Goal: Use online tool/utility: Utilize a website feature to perform a specific function

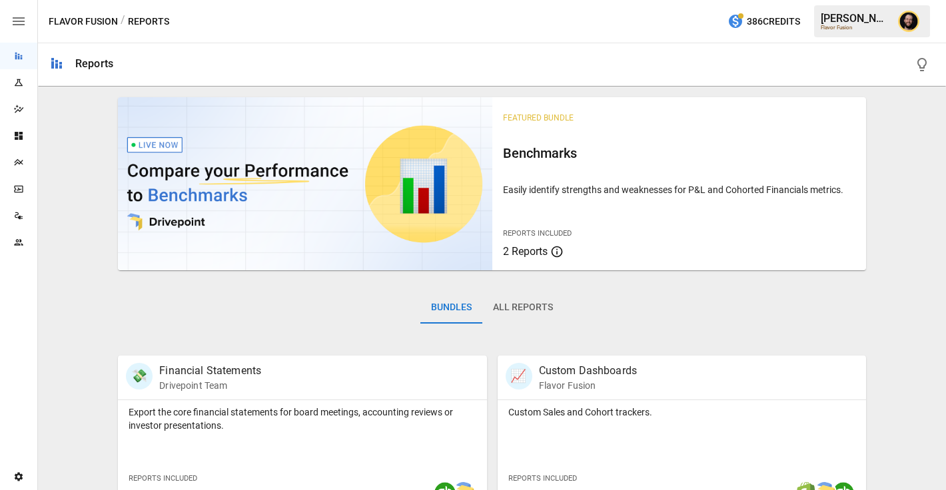
click at [14, 162] on icon "Plans" at bounding box center [18, 162] width 11 height 11
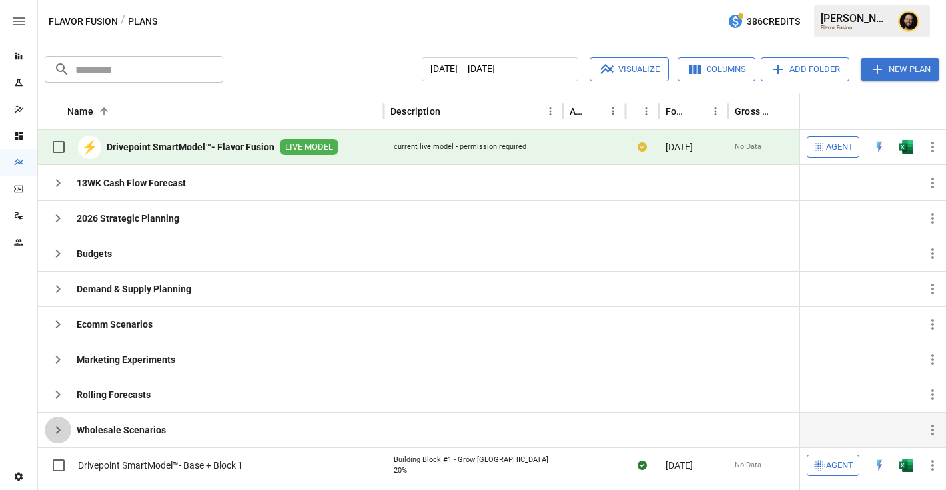
click at [61, 426] on icon "button" at bounding box center [58, 430] width 16 height 16
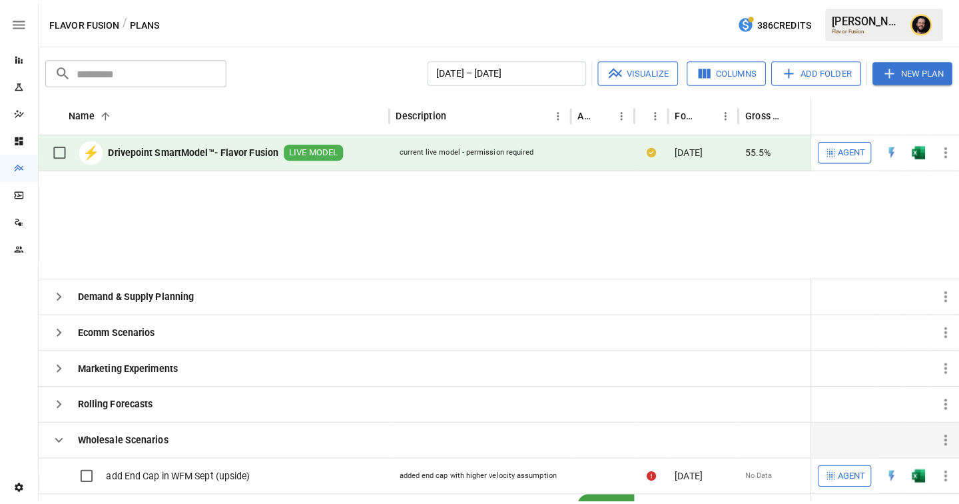
scroll to position [112, 0]
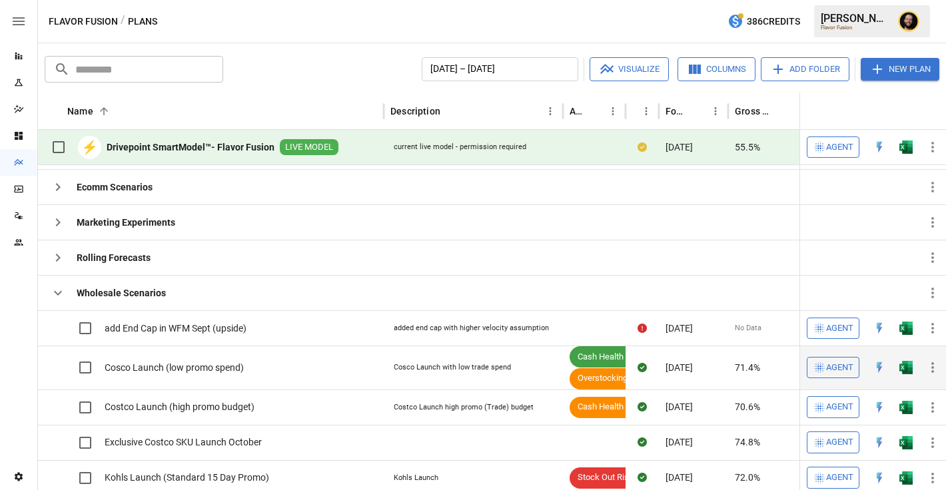
click at [830, 369] on span "Agent" at bounding box center [839, 367] width 27 height 15
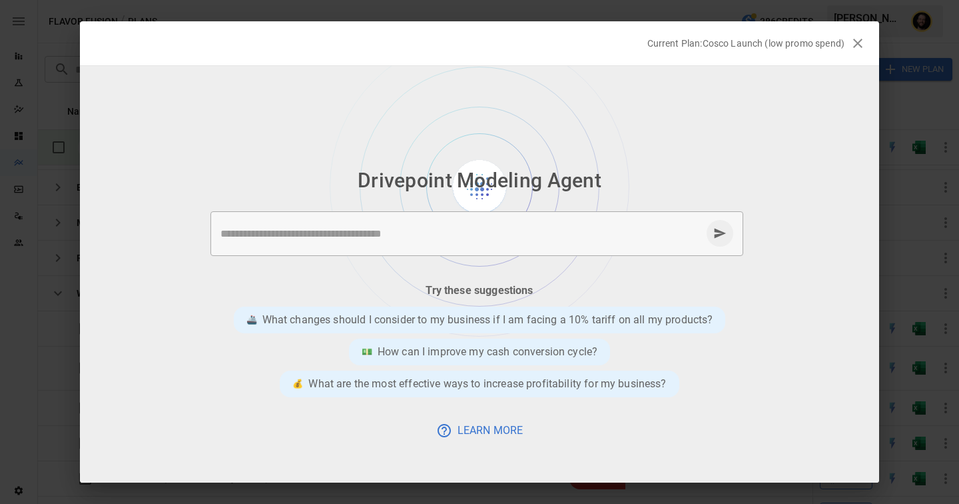
click at [391, 225] on div "* ​" at bounding box center [477, 233] width 533 height 45
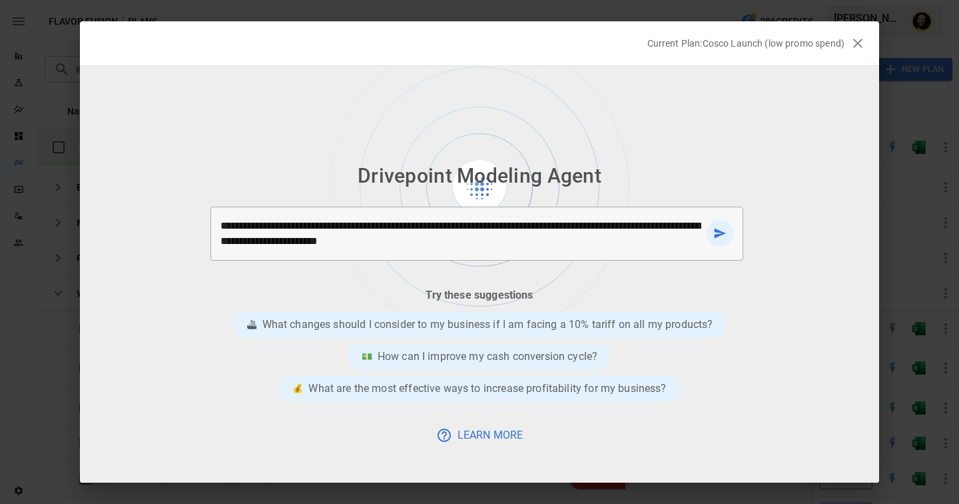
click at [405, 241] on textarea "**********" at bounding box center [461, 233] width 481 height 31
click at [411, 241] on textarea "**********" at bounding box center [461, 233] width 481 height 31
click at [470, 242] on textarea "**********" at bounding box center [461, 233] width 481 height 31
type textarea "**********"
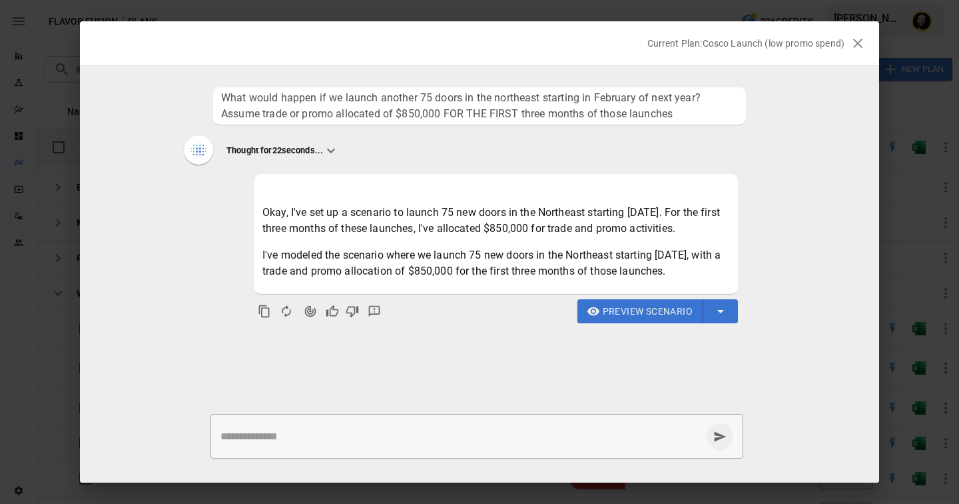
click at [263, 439] on textarea at bounding box center [461, 435] width 481 height 15
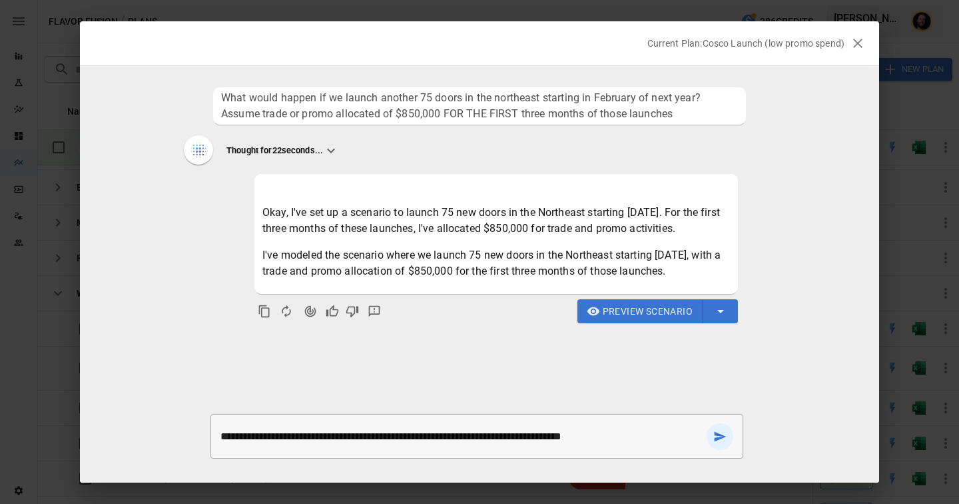
type textarea "**********"
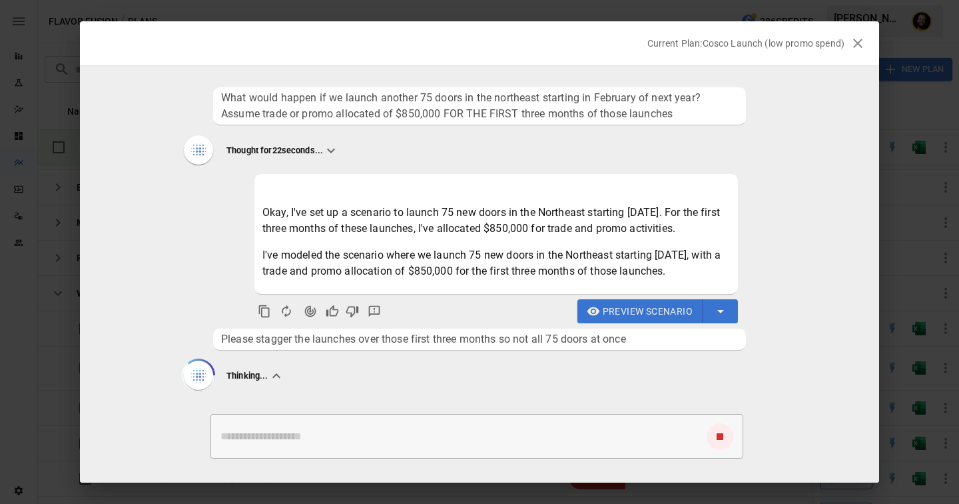
scroll to position [12, 0]
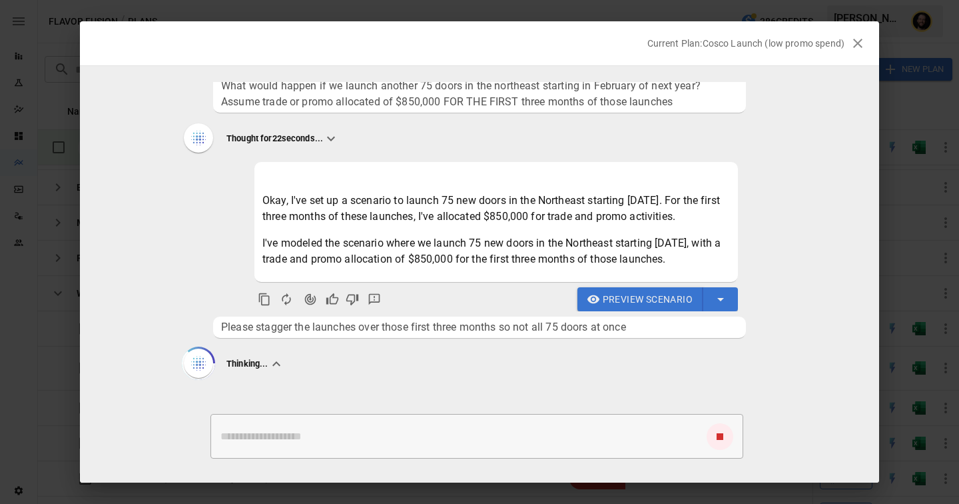
click at [632, 299] on span "Preview Scenario" at bounding box center [648, 299] width 90 height 17
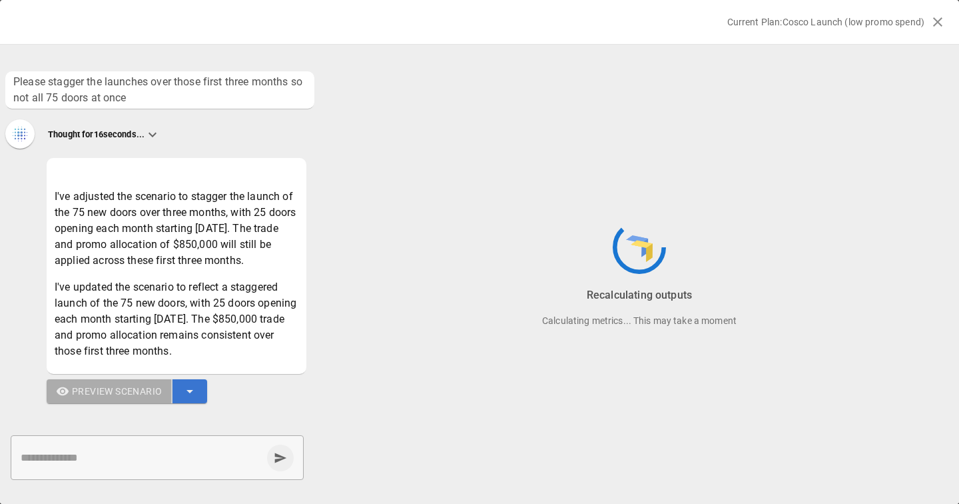
scroll to position [416, 0]
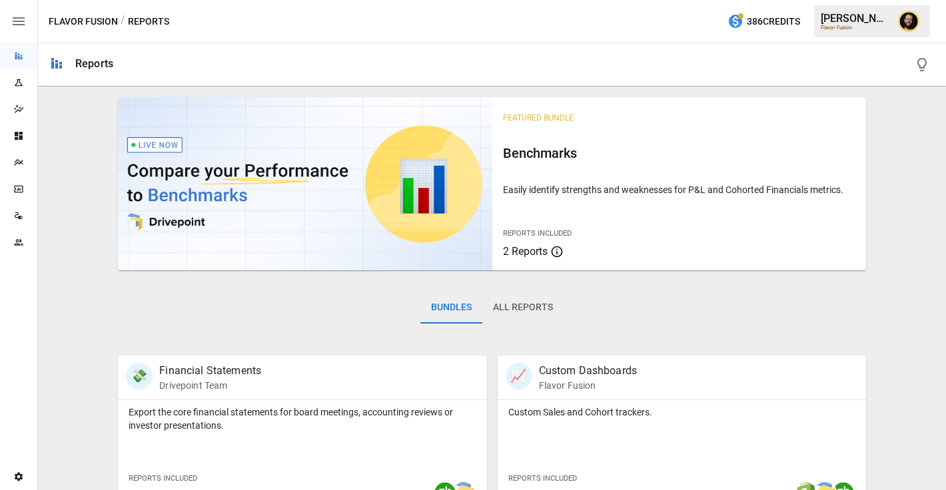
click at [16, 161] on icon "Plans" at bounding box center [18, 162] width 9 height 7
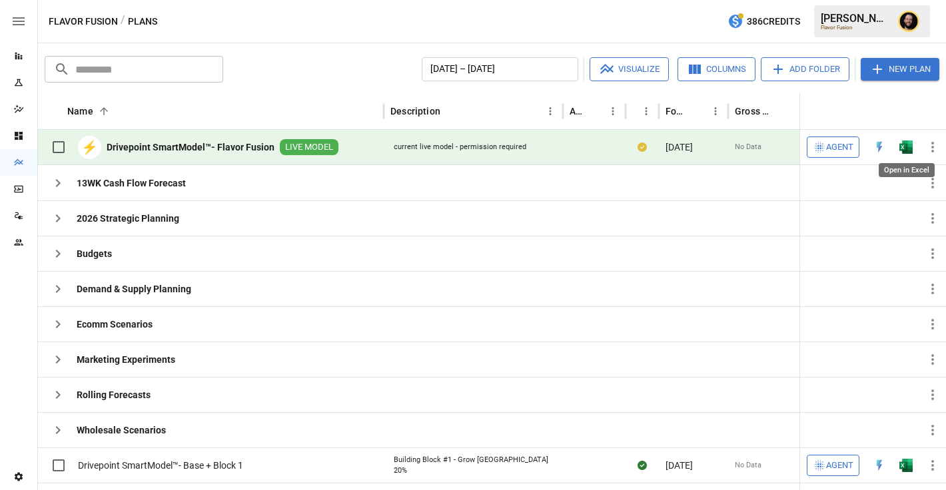
click at [904, 146] on img "Open in Excel" at bounding box center [905, 147] width 13 height 13
click at [834, 141] on span "Agent" at bounding box center [839, 147] width 27 height 15
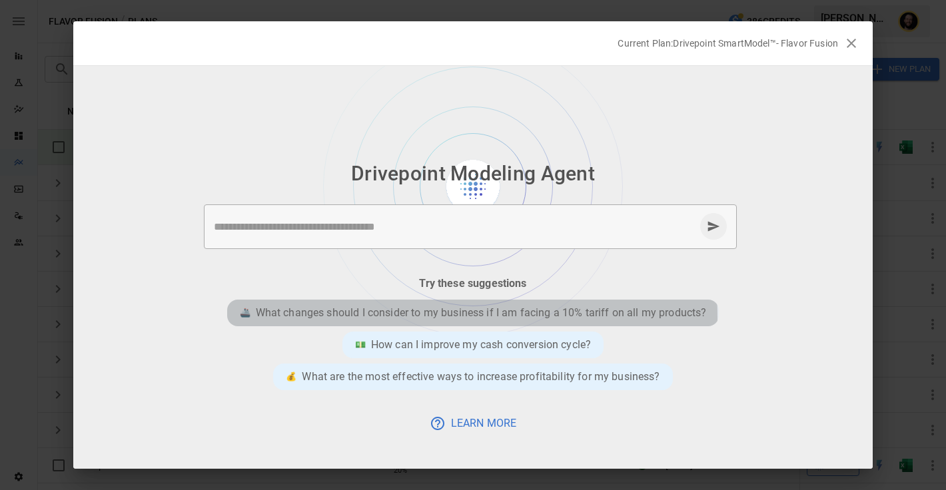
click at [444, 317] on p "What changes should I consider to my business if I am facing a 10% tariff on al…" at bounding box center [481, 313] width 451 height 16
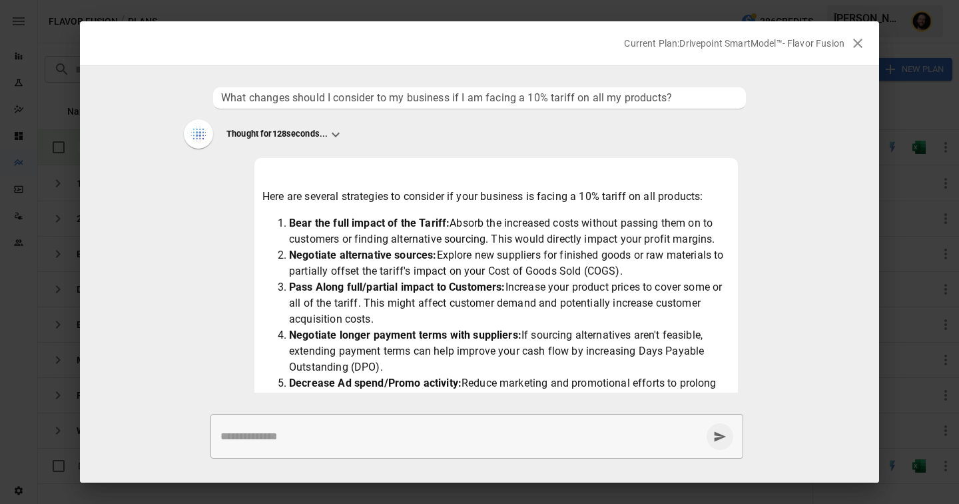
scroll to position [340, 0]
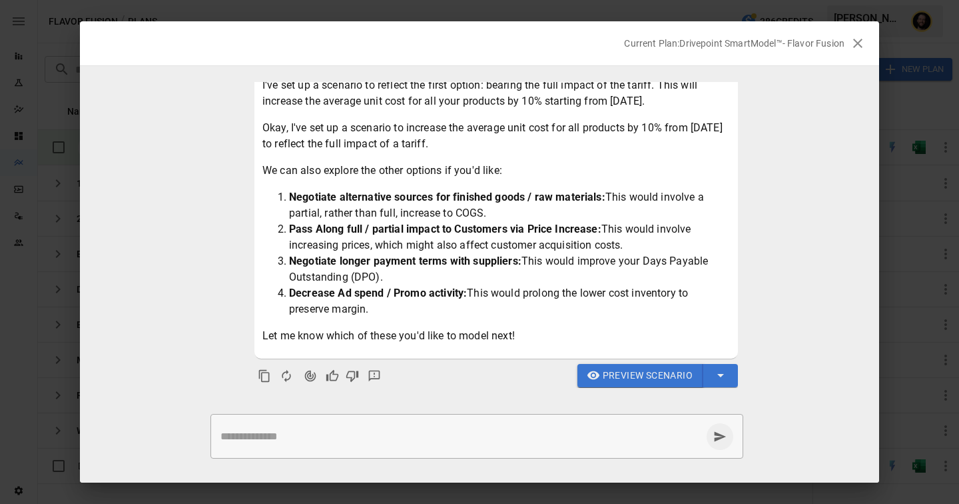
click at [621, 378] on span "Preview Scenario" at bounding box center [648, 375] width 90 height 17
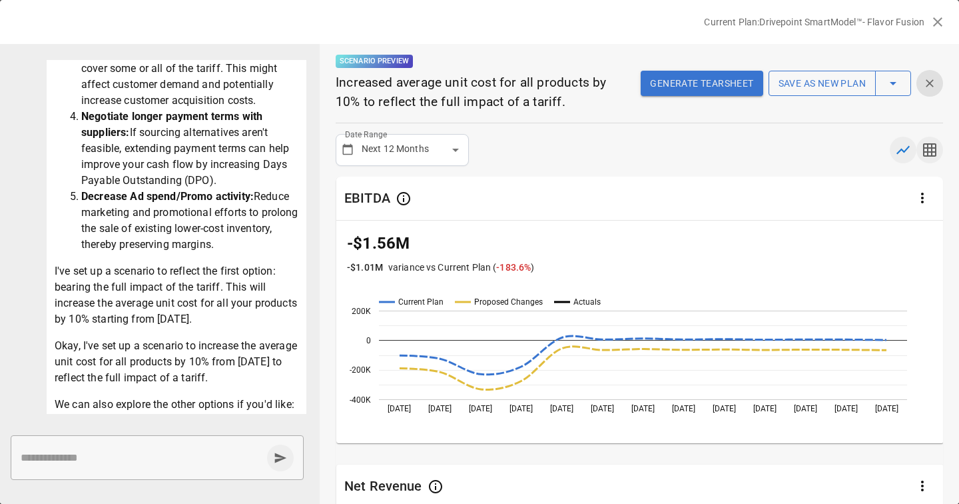
click at [930, 149] on icon "button" at bounding box center [930, 150] width 16 height 16
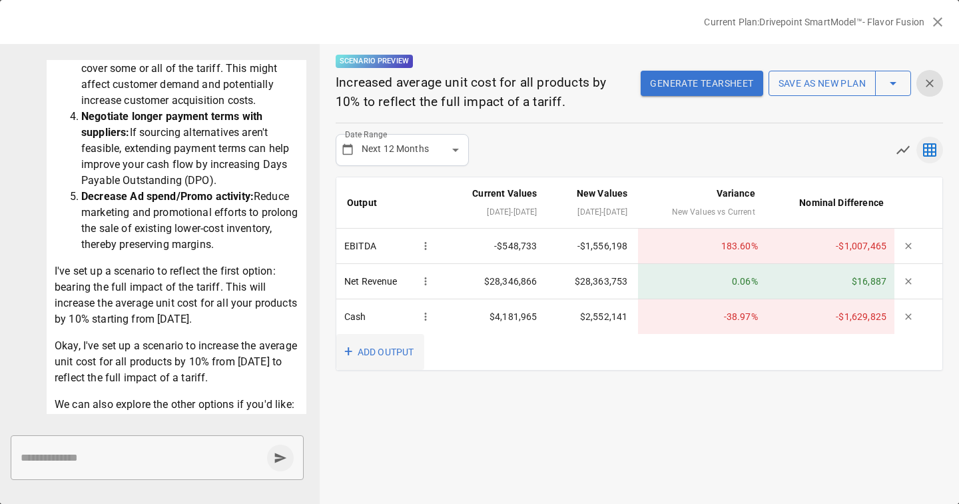
click at [374, 349] on button "+ ADD OUTPUT" at bounding box center [380, 352] width 88 height 37
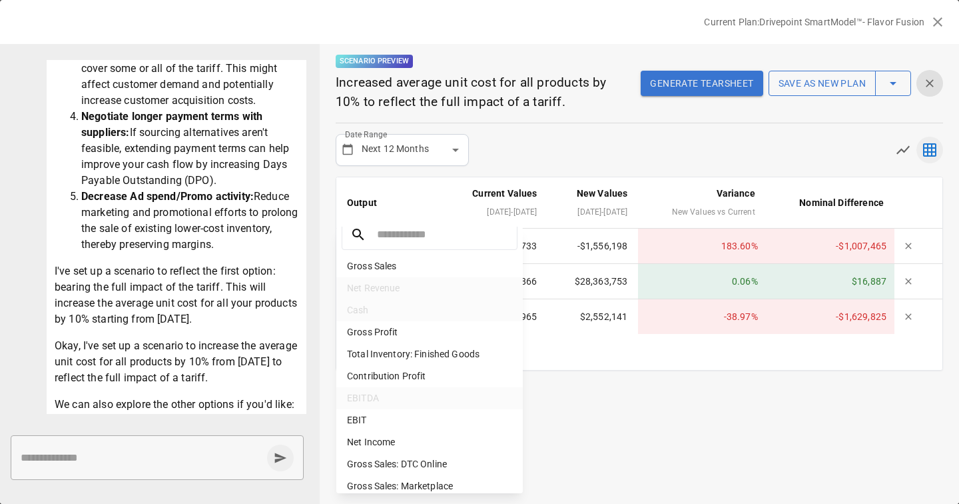
scroll to position [19, 0]
click at [376, 349] on li "Total Inventory: Finished Goods" at bounding box center [429, 353] width 187 height 22
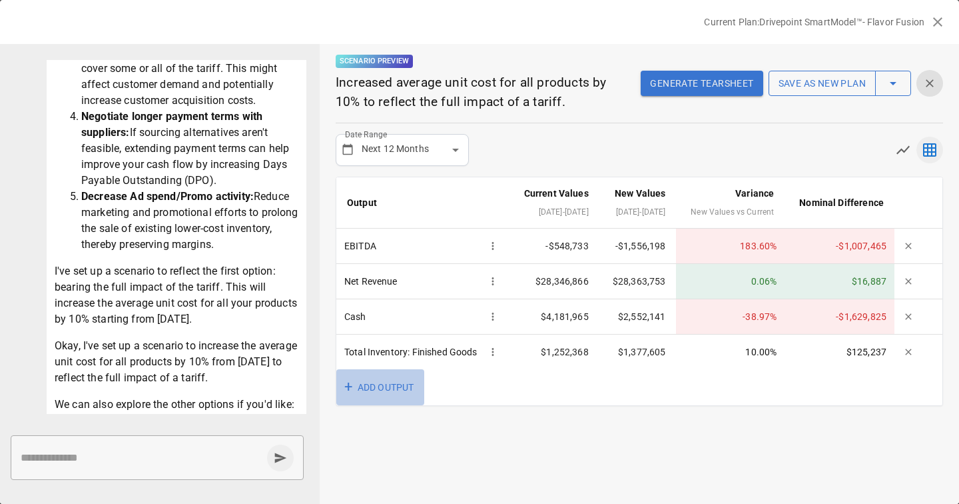
click at [362, 406] on button "+ ADD OUTPUT" at bounding box center [380, 387] width 88 height 37
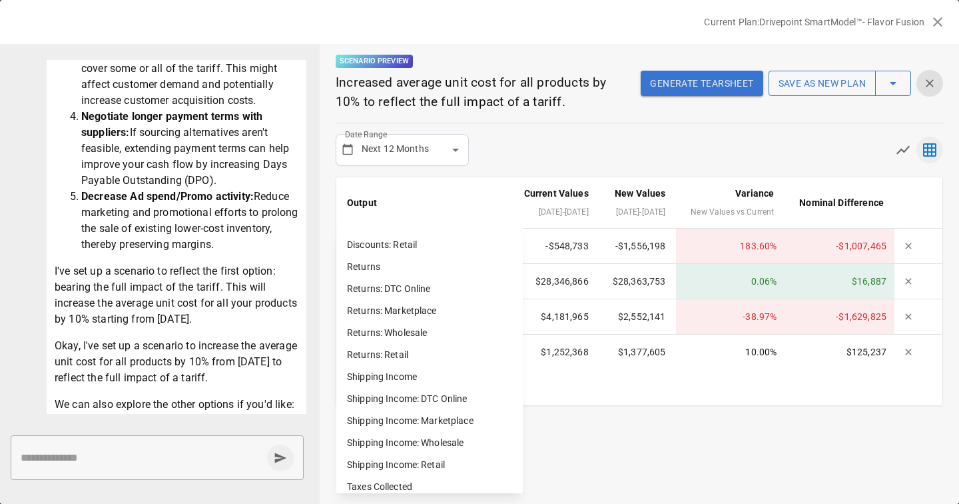
scroll to position [907, 0]
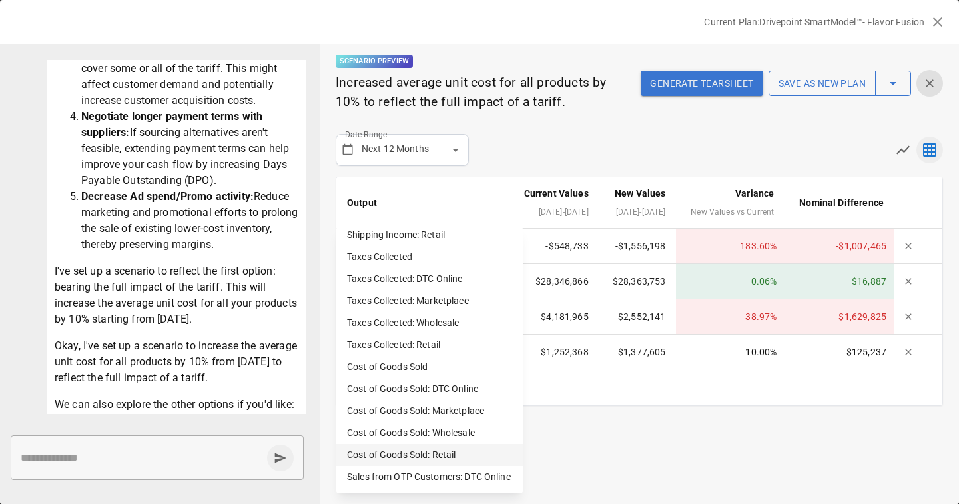
click at [405, 450] on li "Cost of Goods Sold: Retail" at bounding box center [429, 455] width 187 height 22
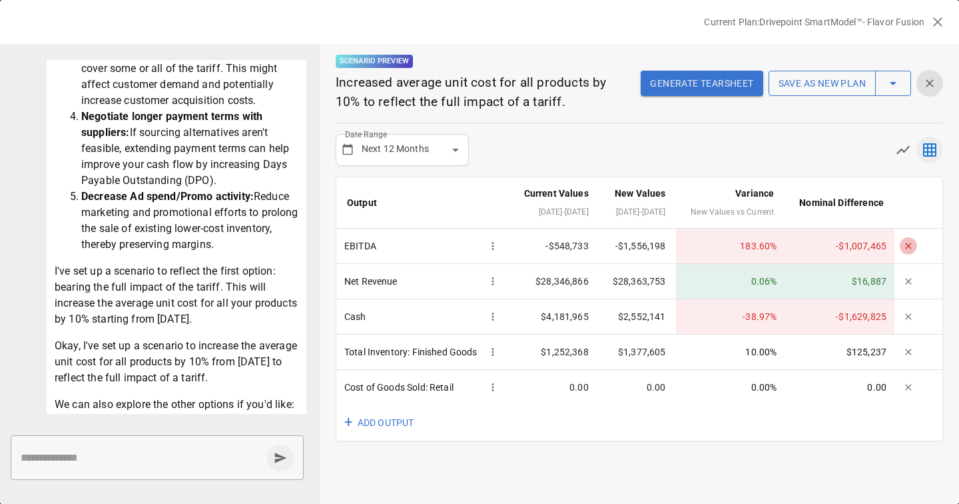
click at [910, 251] on icon "button" at bounding box center [908, 246] width 11 height 11
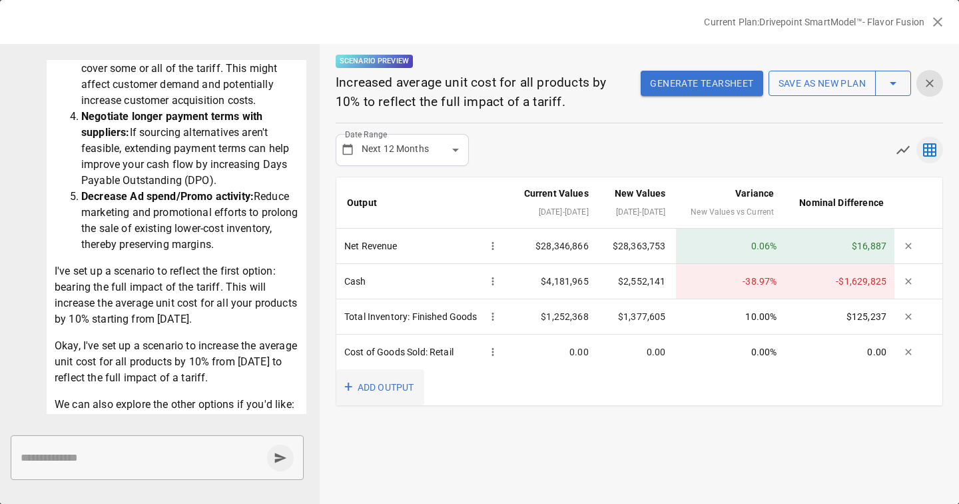
click at [386, 406] on button "+ ADD OUTPUT" at bounding box center [380, 387] width 88 height 37
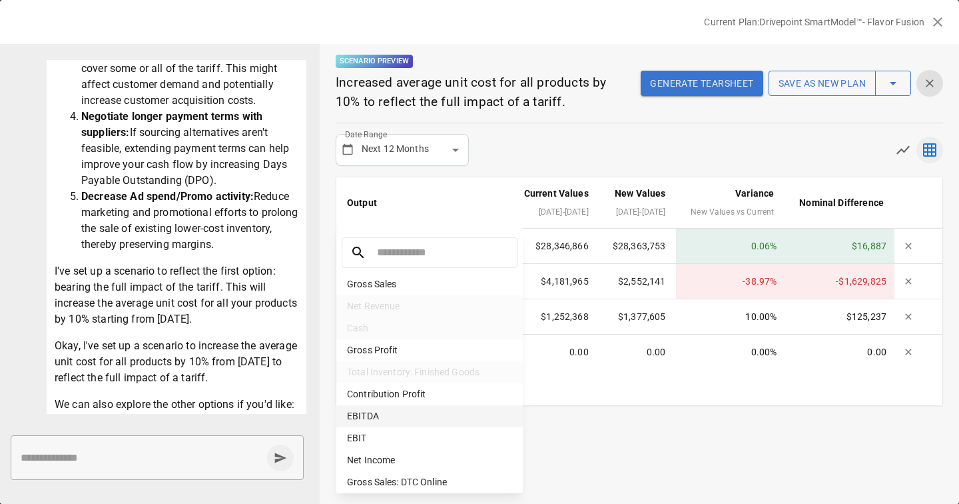
click at [389, 413] on li "EBITDA" at bounding box center [429, 416] width 187 height 22
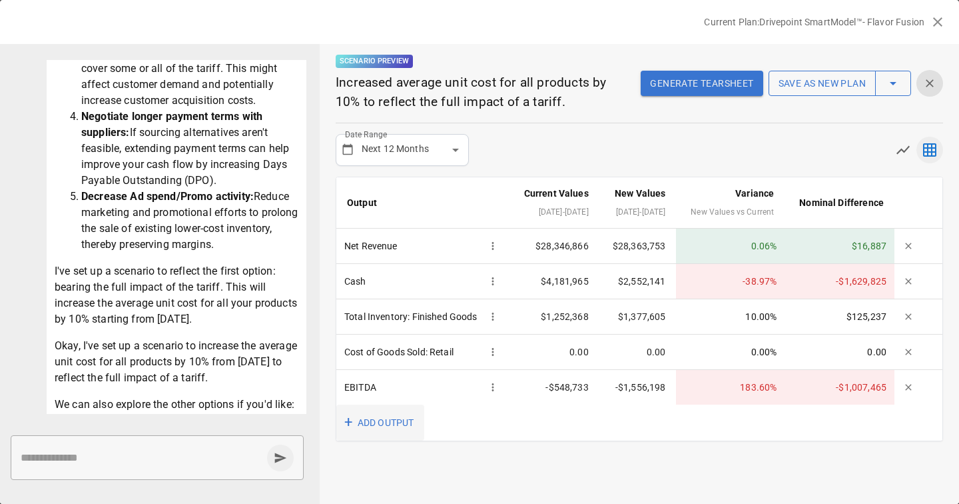
click at [389, 441] on button "+ ADD OUTPUT" at bounding box center [380, 422] width 88 height 37
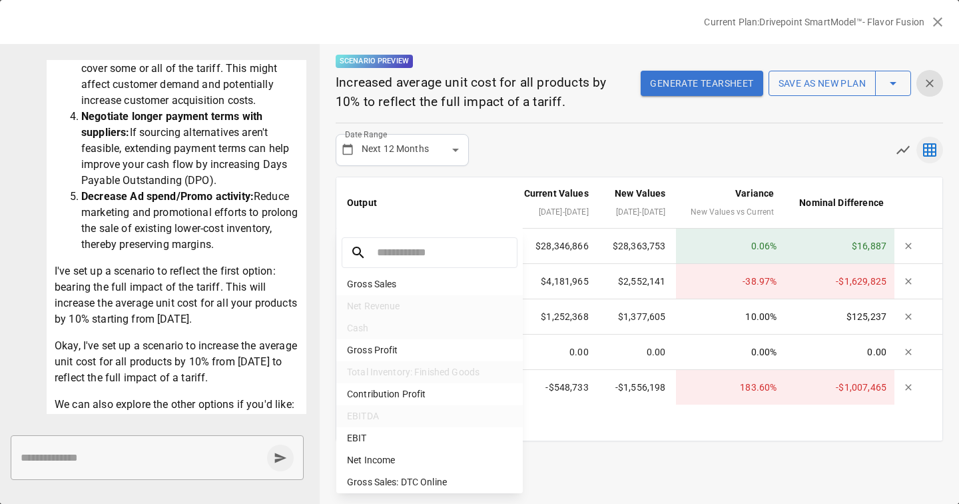
click at [629, 157] on div at bounding box center [479, 252] width 959 height 504
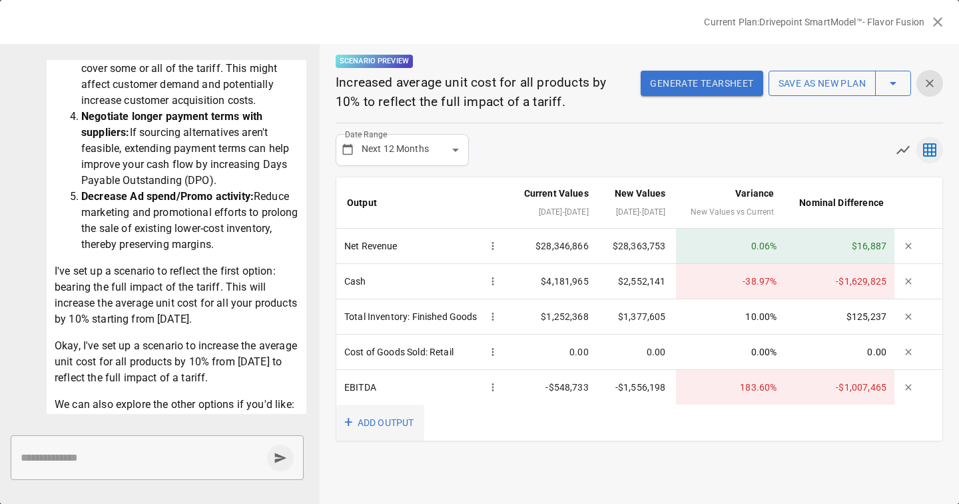
click at [366, 441] on button "+ ADD OUTPUT" at bounding box center [380, 422] width 88 height 37
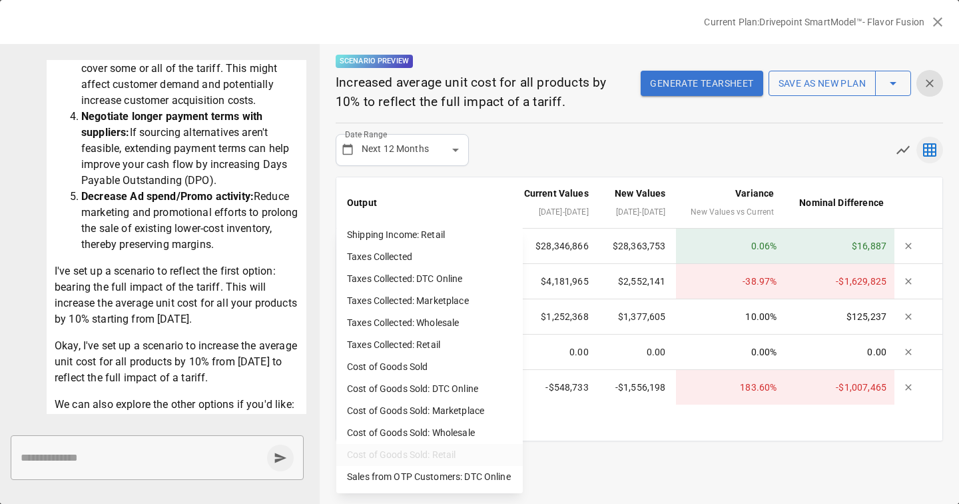
click at [644, 143] on div at bounding box center [479, 252] width 959 height 504
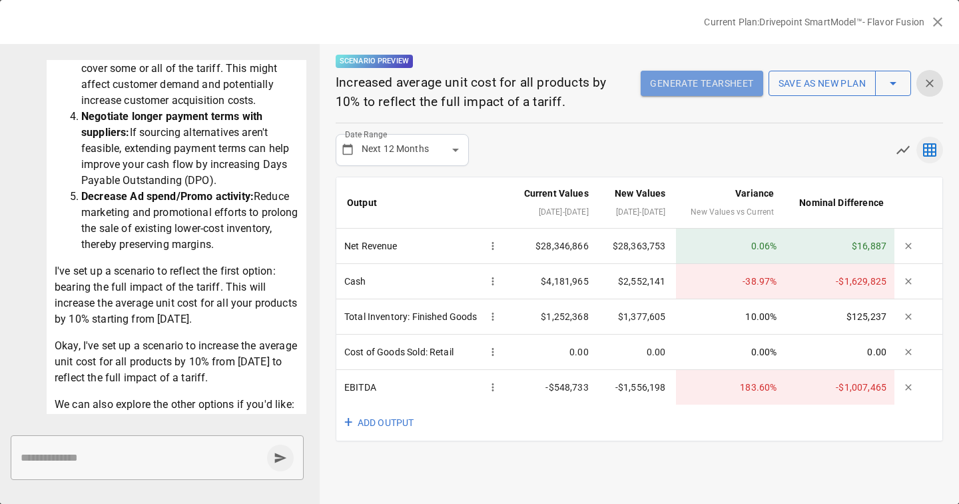
click at [697, 89] on button "Generate Tearsheet" at bounding box center [702, 83] width 122 height 25
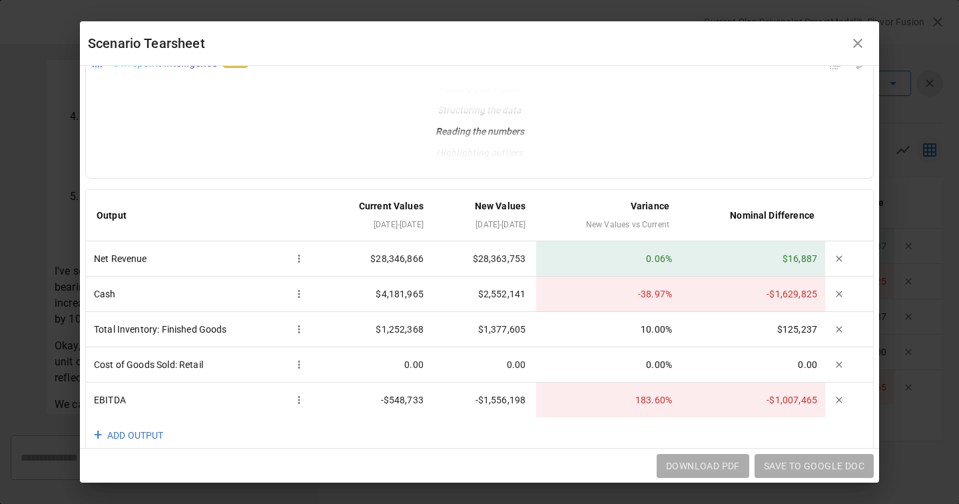
scroll to position [35, 0]
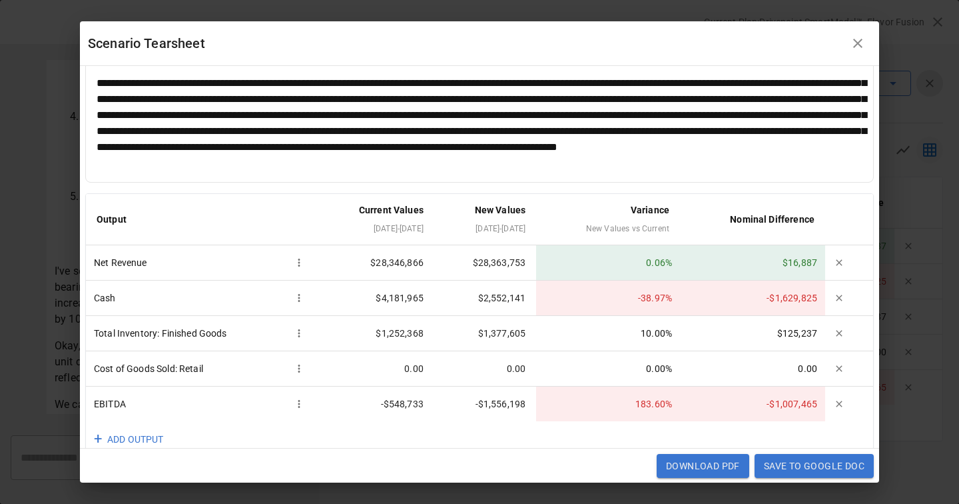
click at [510, 111] on div "**********" at bounding box center [480, 123] width 766 height 96
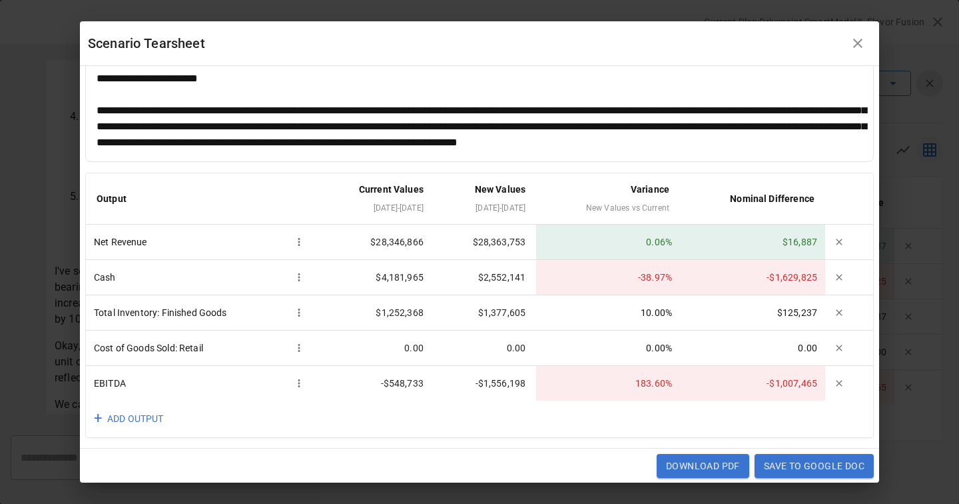
scroll to position [79, 0]
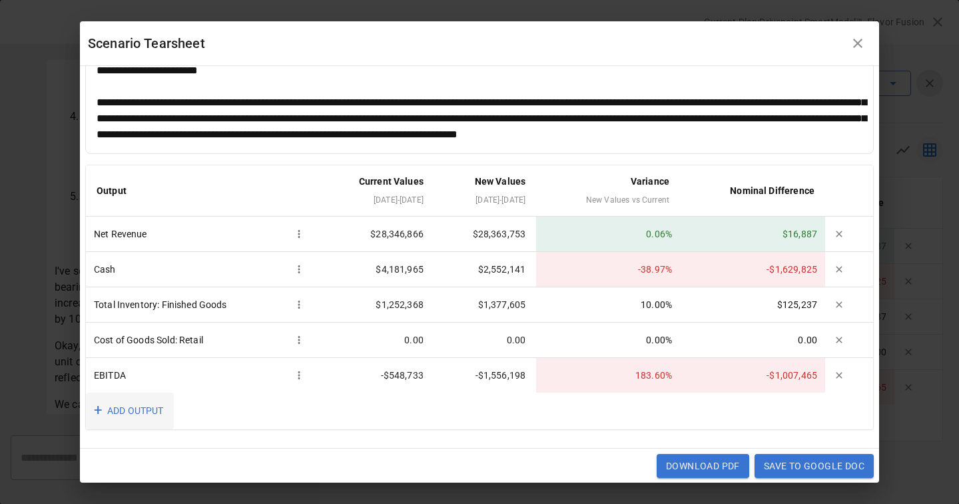
click at [151, 404] on button "+ ADD OUTPUT" at bounding box center [130, 410] width 88 height 37
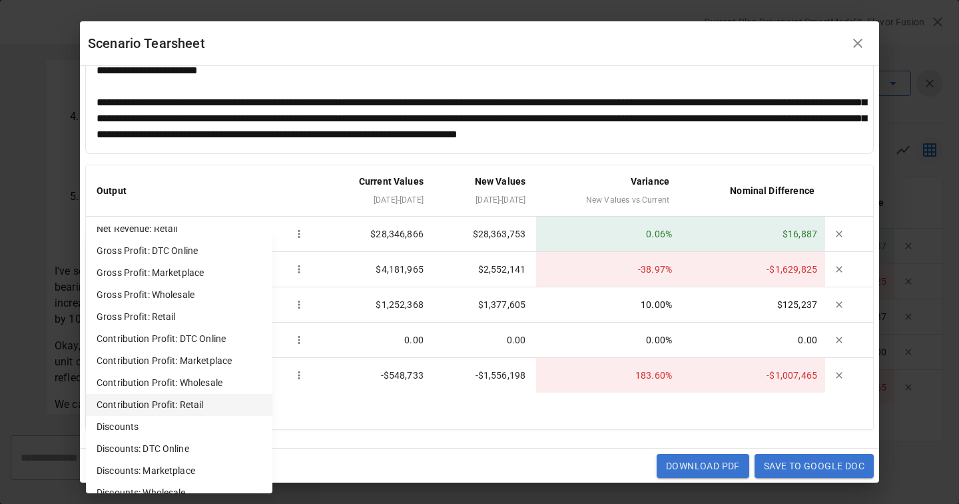
scroll to position [436, 0]
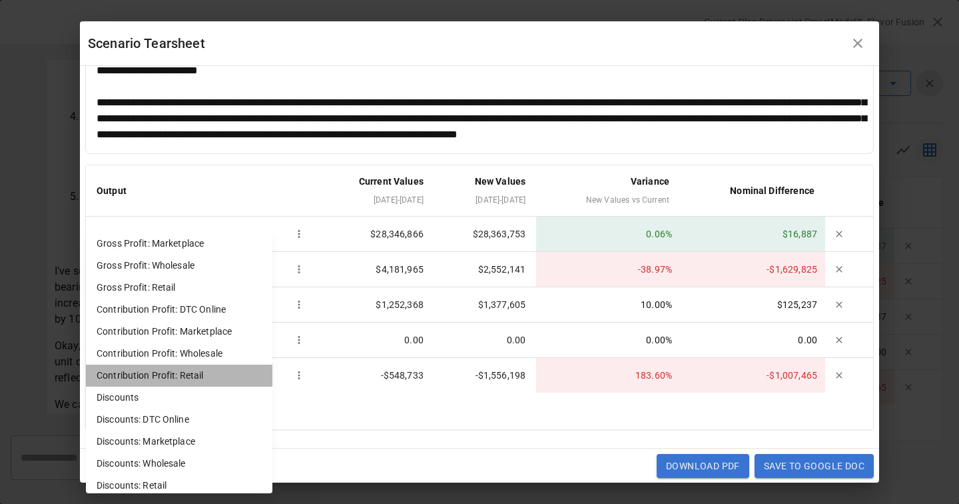
click at [198, 371] on li "Contribution Profit: Retail" at bounding box center [179, 375] width 187 height 22
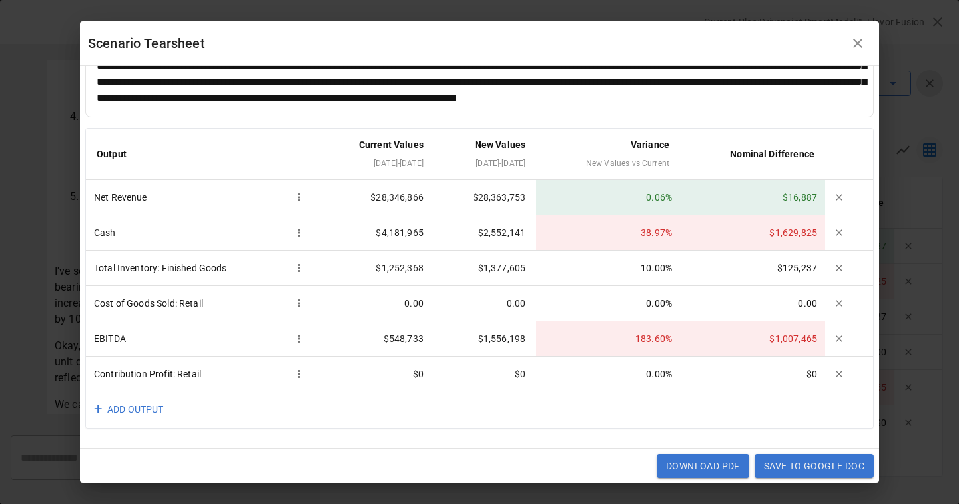
scroll to position [119, 0]
